Goal: Obtain resource: Obtain resource

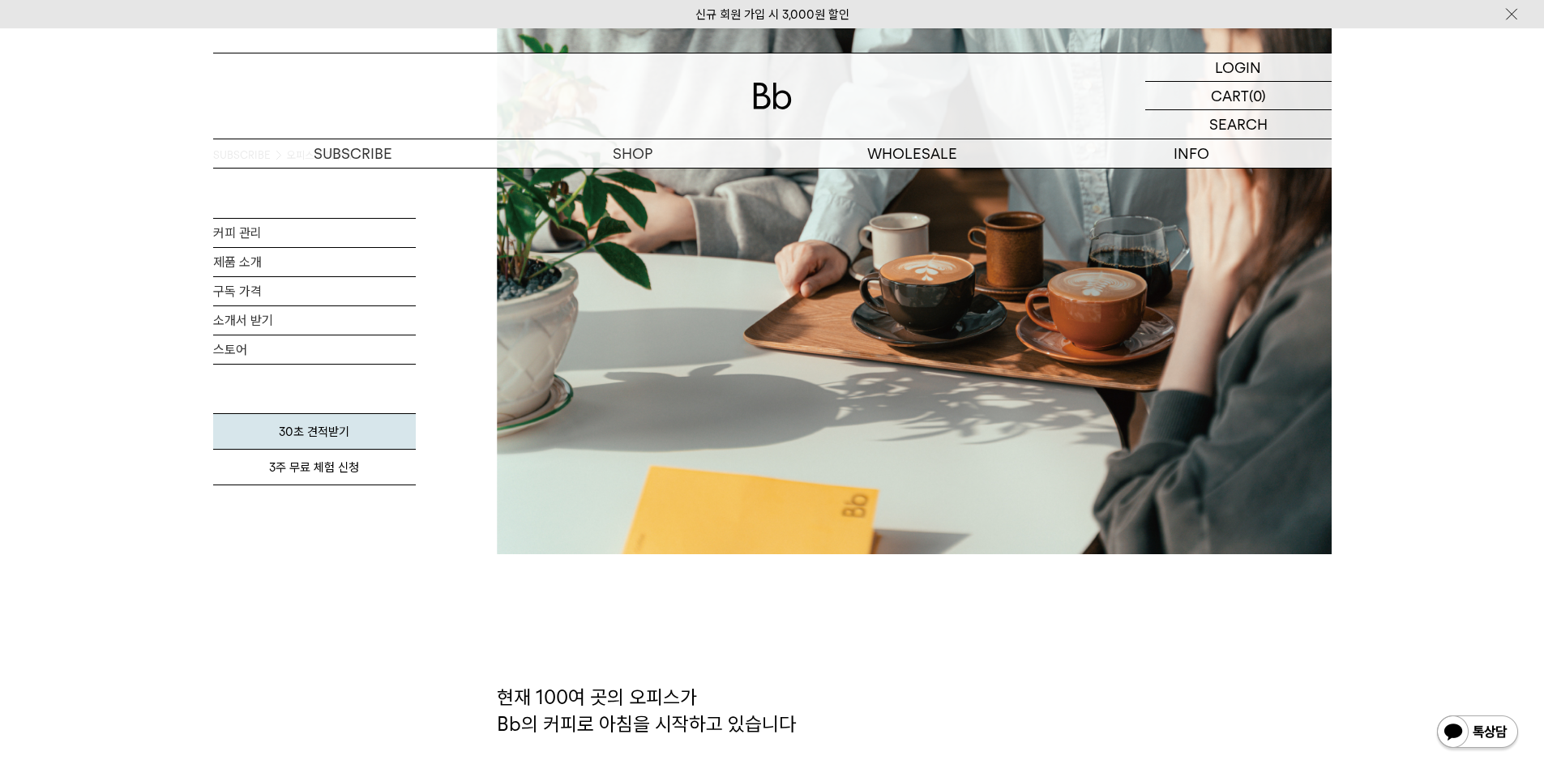
scroll to position [405, 0]
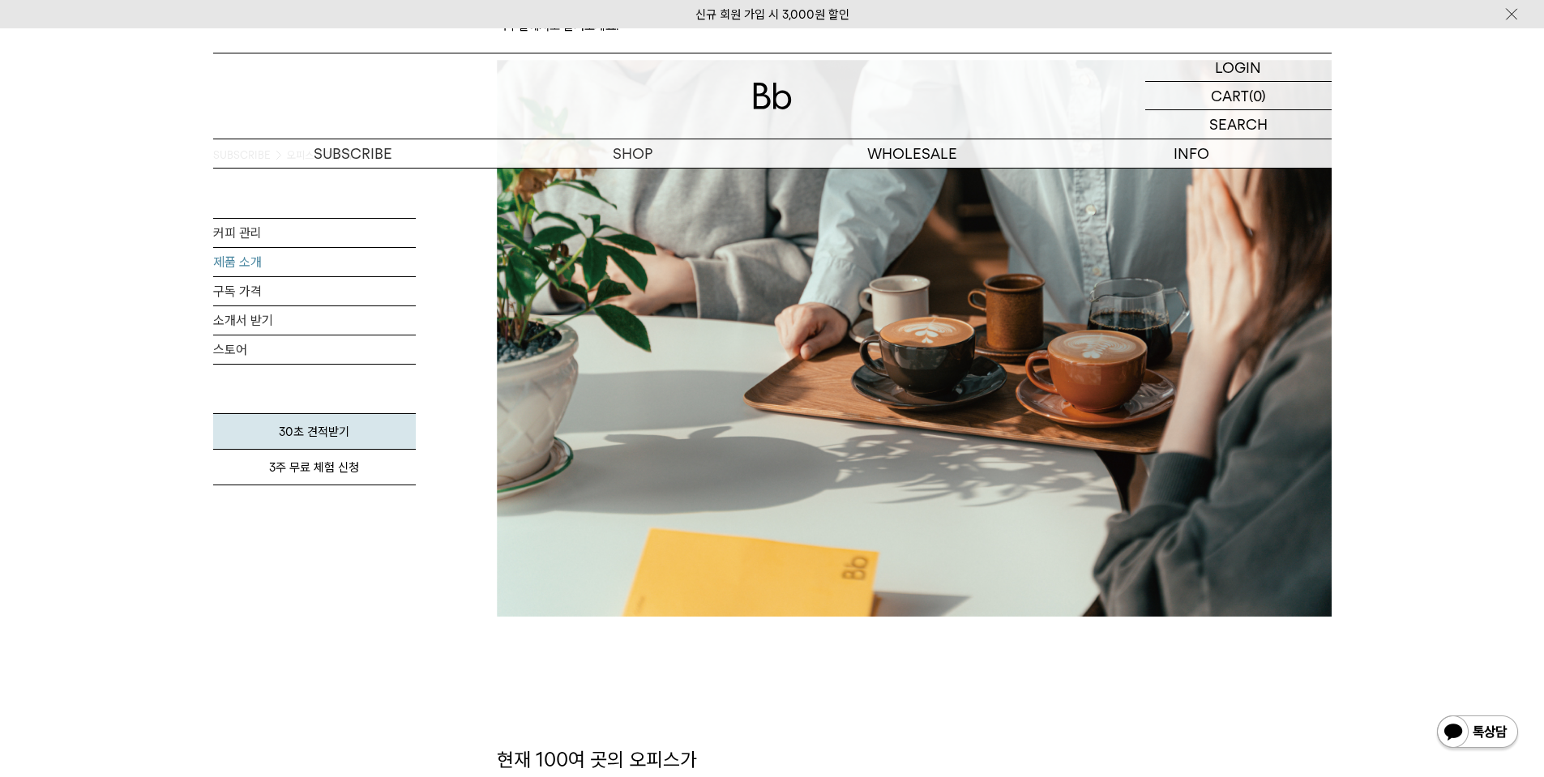
click at [254, 263] on link "제품 소개" at bounding box center [314, 262] width 203 height 28
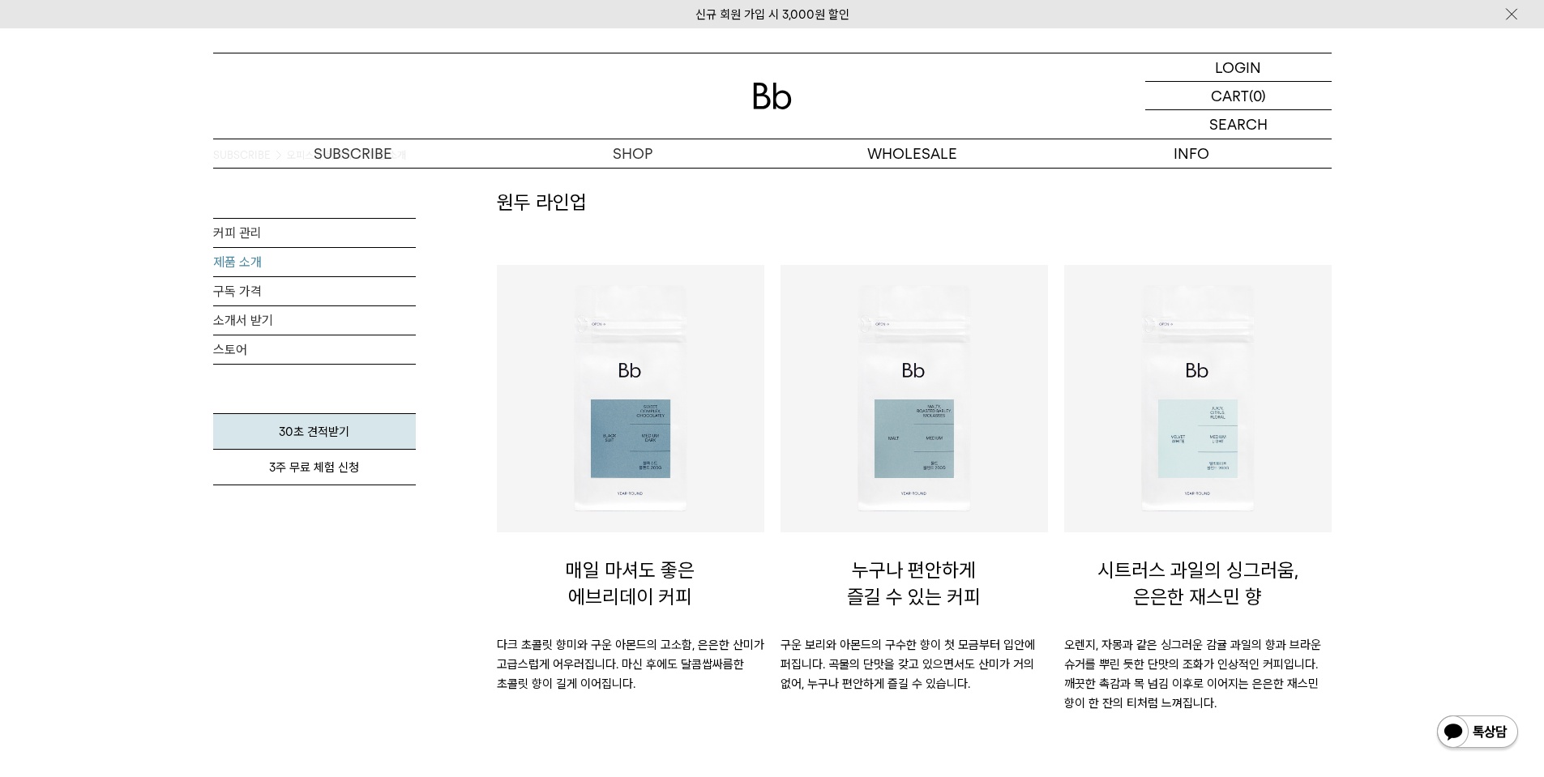
scroll to position [162, 0]
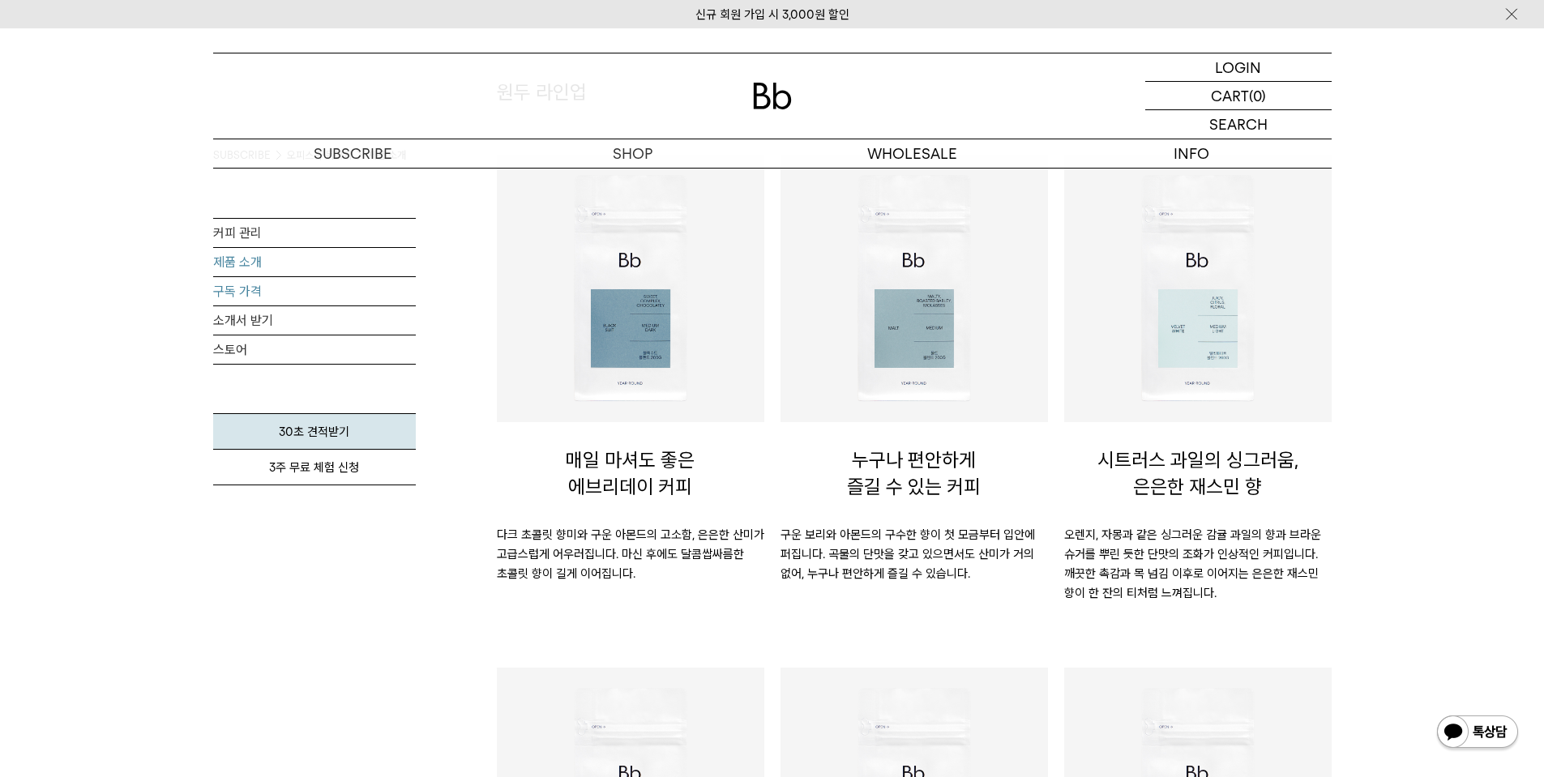
click at [259, 300] on link "구독 가격" at bounding box center [314, 291] width 203 height 28
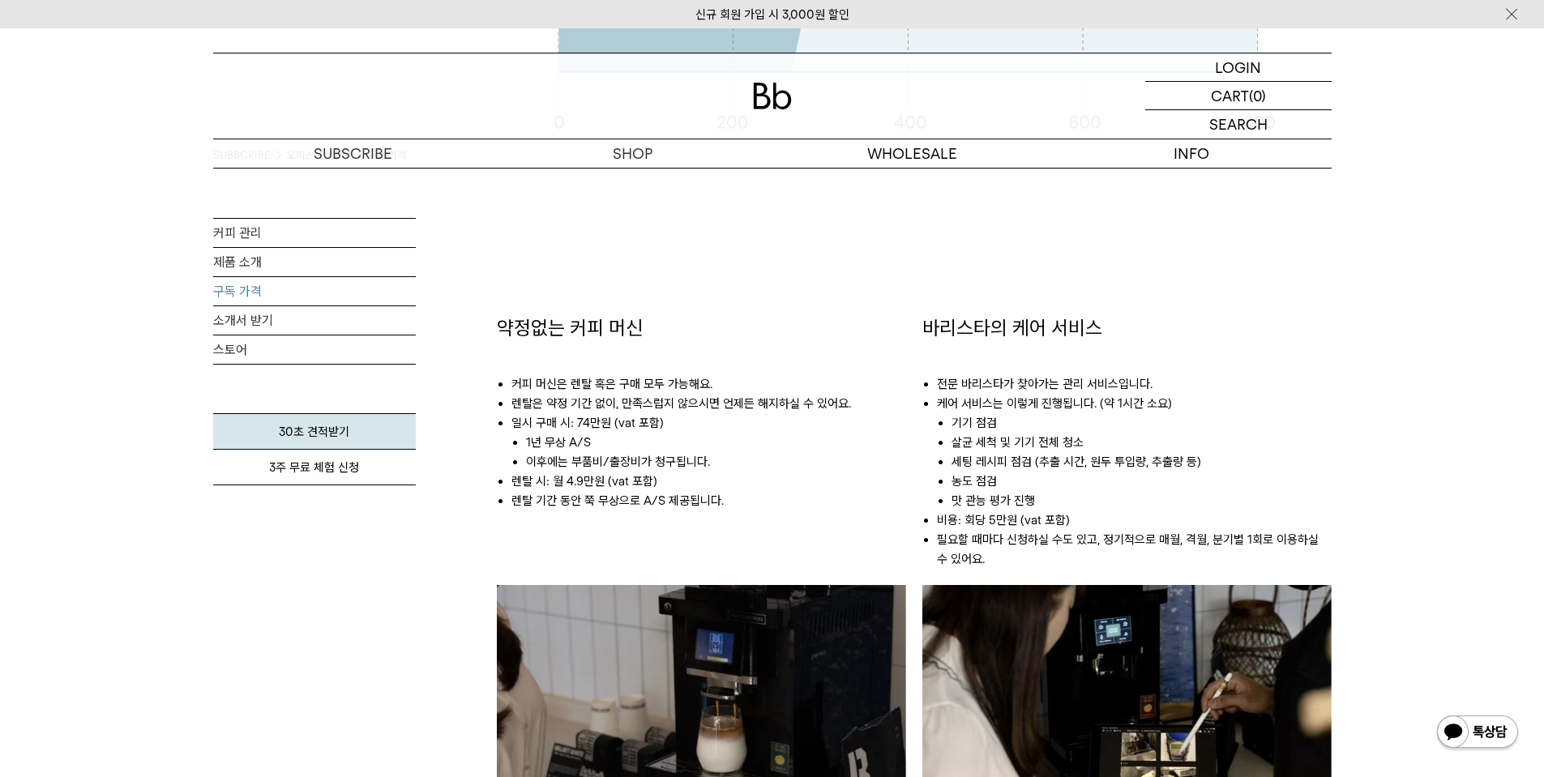
scroll to position [891, 0]
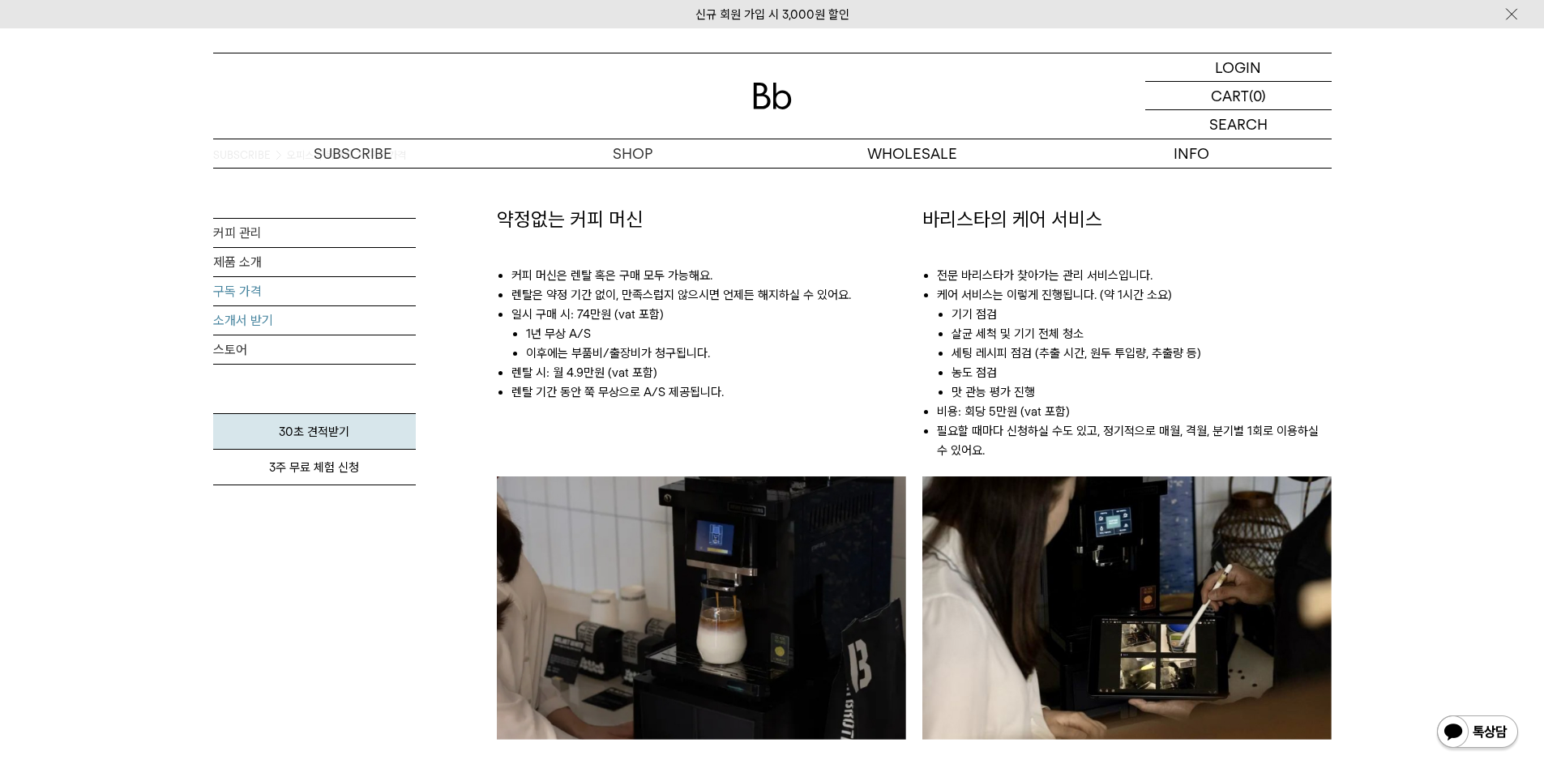
click at [248, 322] on link "소개서 받기" at bounding box center [314, 320] width 203 height 28
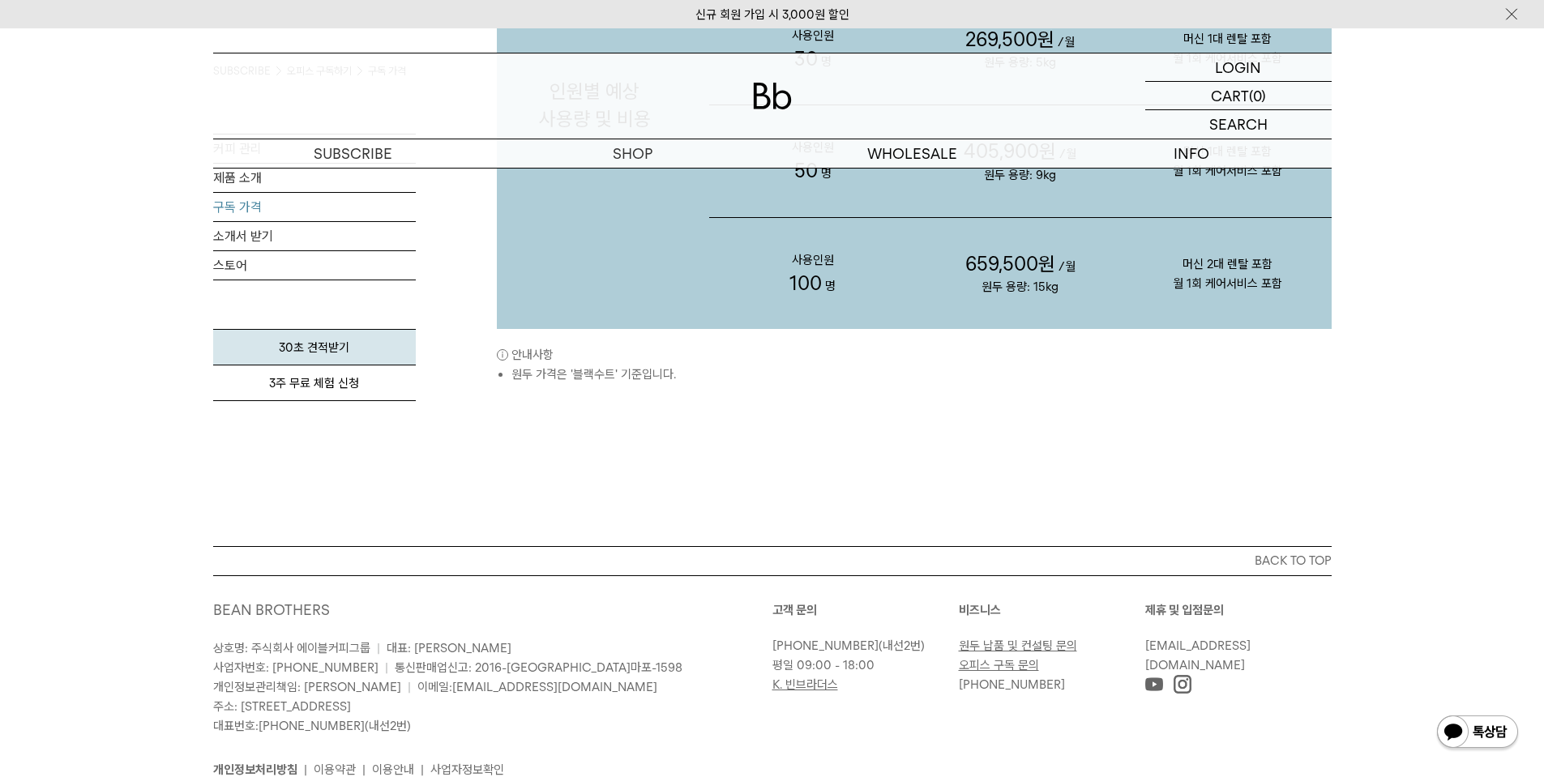
scroll to position [2024, 0]
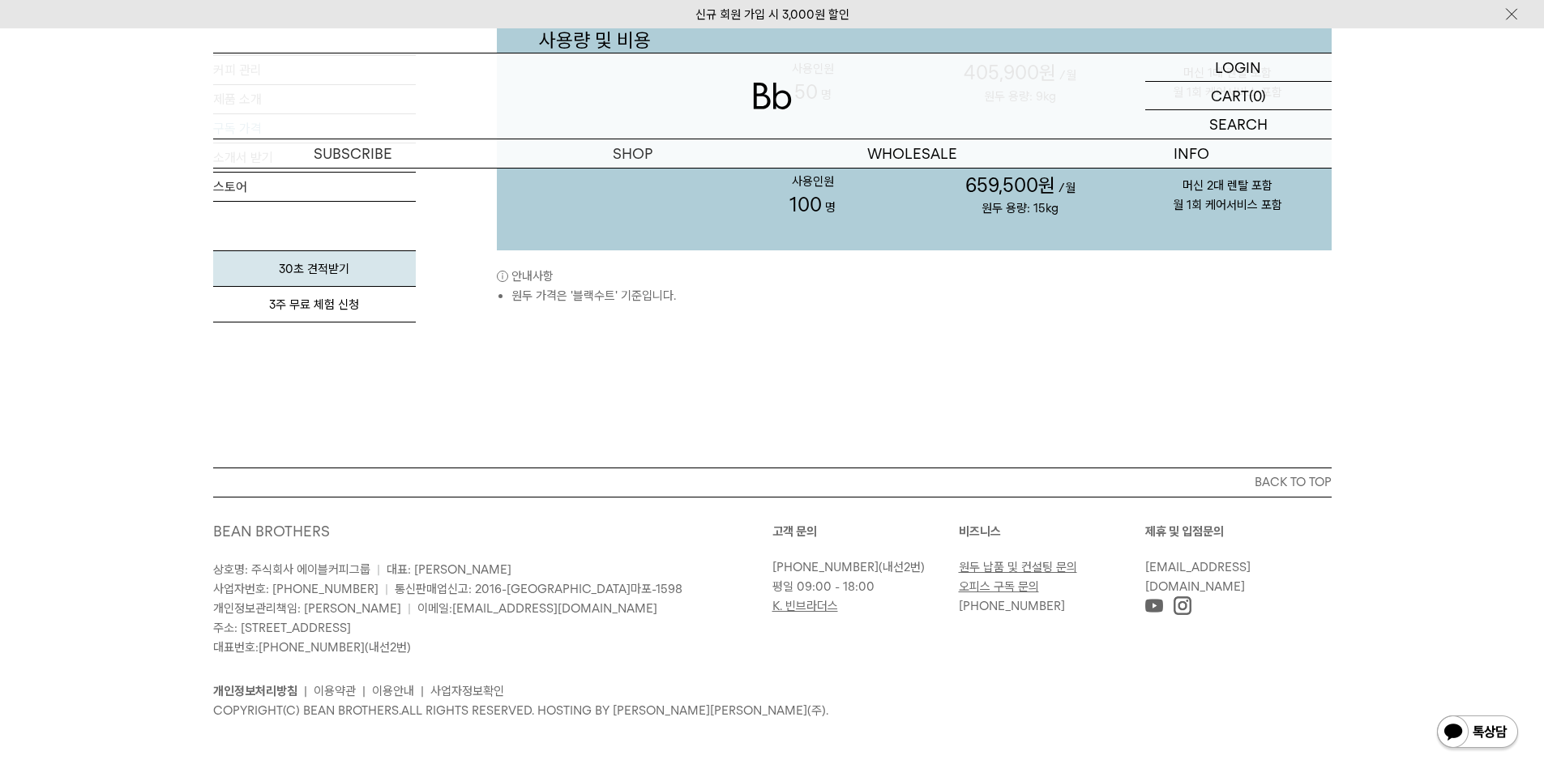
click at [980, 587] on link "오피스 구독 문의" at bounding box center [999, 586] width 80 height 15
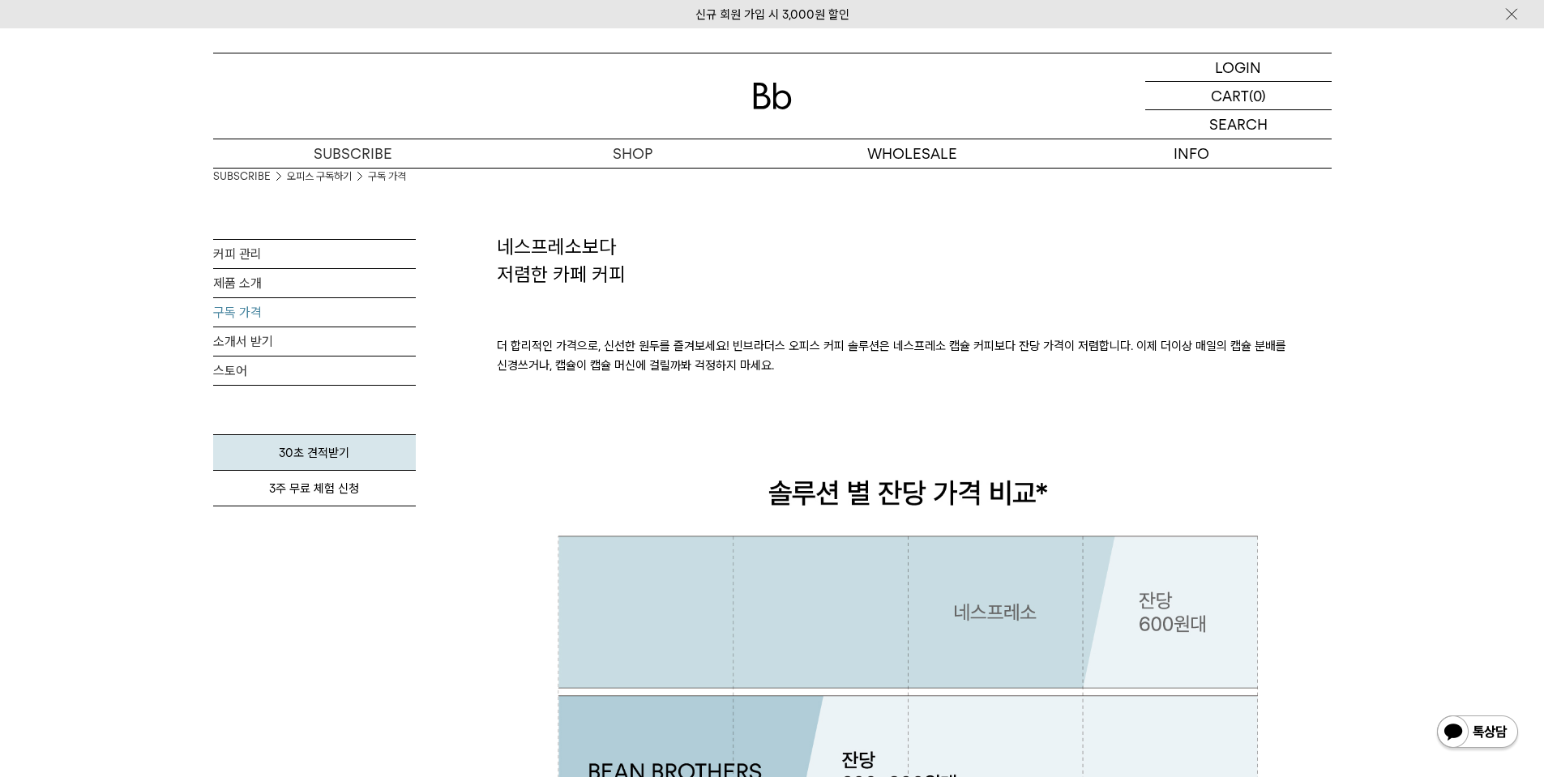
scroll to position [0, 0]
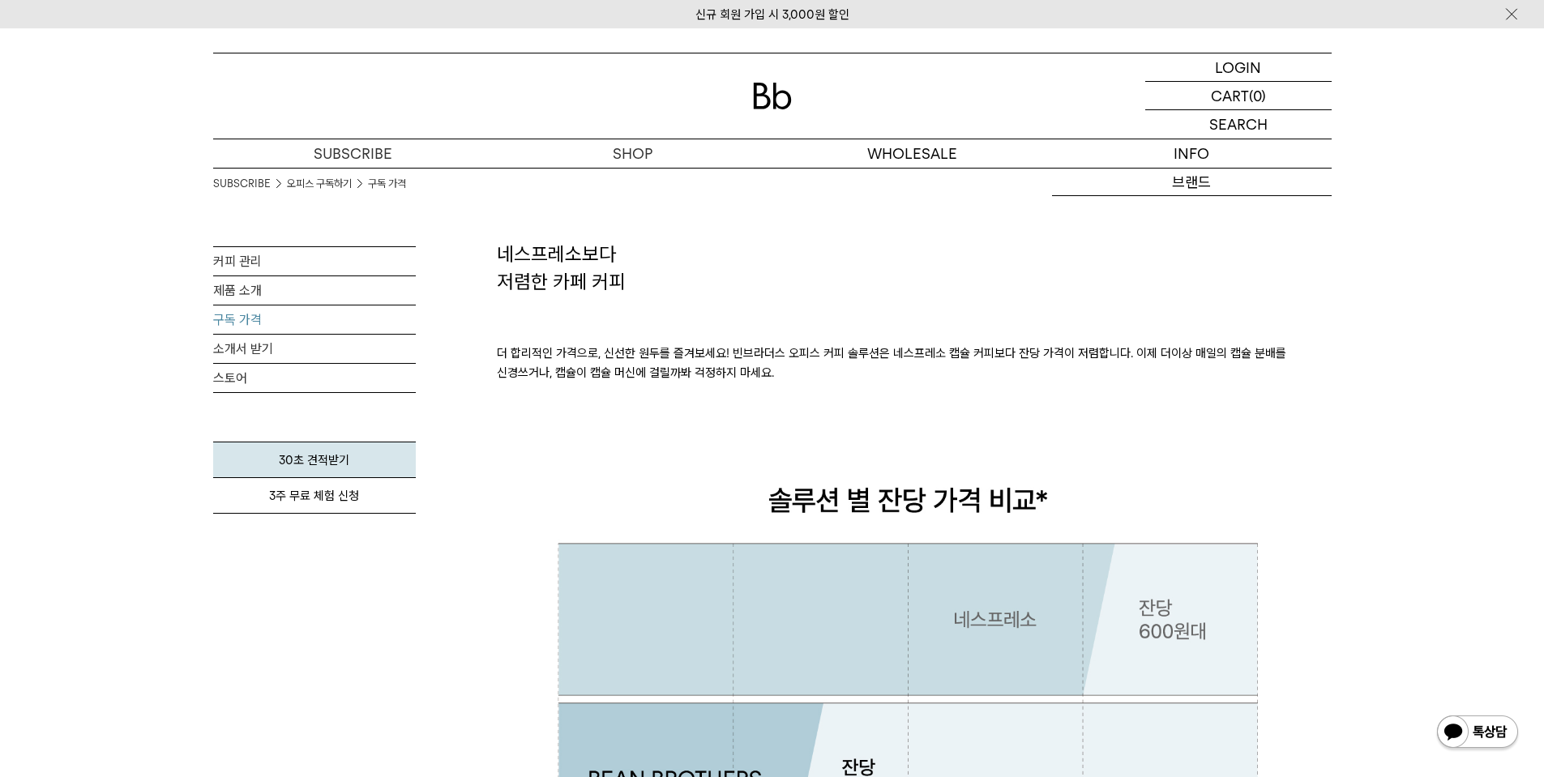
click at [1517, 16] on img at bounding box center [1511, 14] width 16 height 17
